Goal: Task Accomplishment & Management: Manage account settings

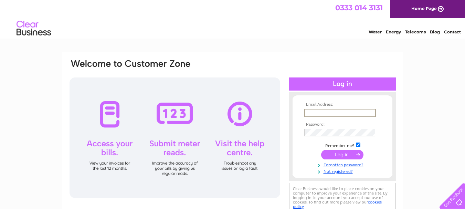
click at [317, 110] on input "text" at bounding box center [340, 113] width 72 height 8
click at [320, 110] on input "text" at bounding box center [340, 113] width 72 height 8
type input "[PERSON_NAME][EMAIL_ADDRESS][DOMAIN_NAME]"
click at [321, 150] on input "submit" at bounding box center [342, 155] width 42 height 10
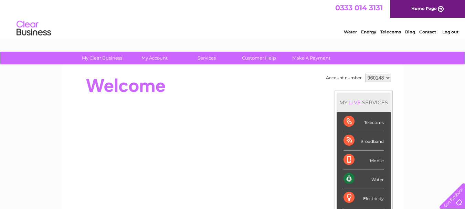
click at [367, 178] on div "Water" at bounding box center [363, 178] width 40 height 19
click at [348, 177] on div "Water" at bounding box center [363, 178] width 40 height 19
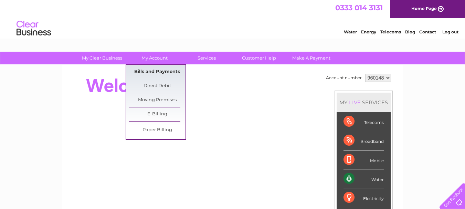
click at [162, 70] on link "Bills and Payments" at bounding box center [157, 72] width 57 height 14
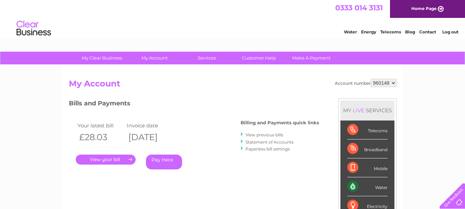
click at [105, 159] on link "." at bounding box center [106, 160] width 60 height 10
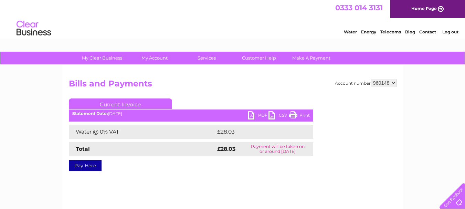
click at [263, 113] on link "PDF" at bounding box center [258, 116] width 21 height 10
